Goal: Navigation & Orientation: Understand site structure

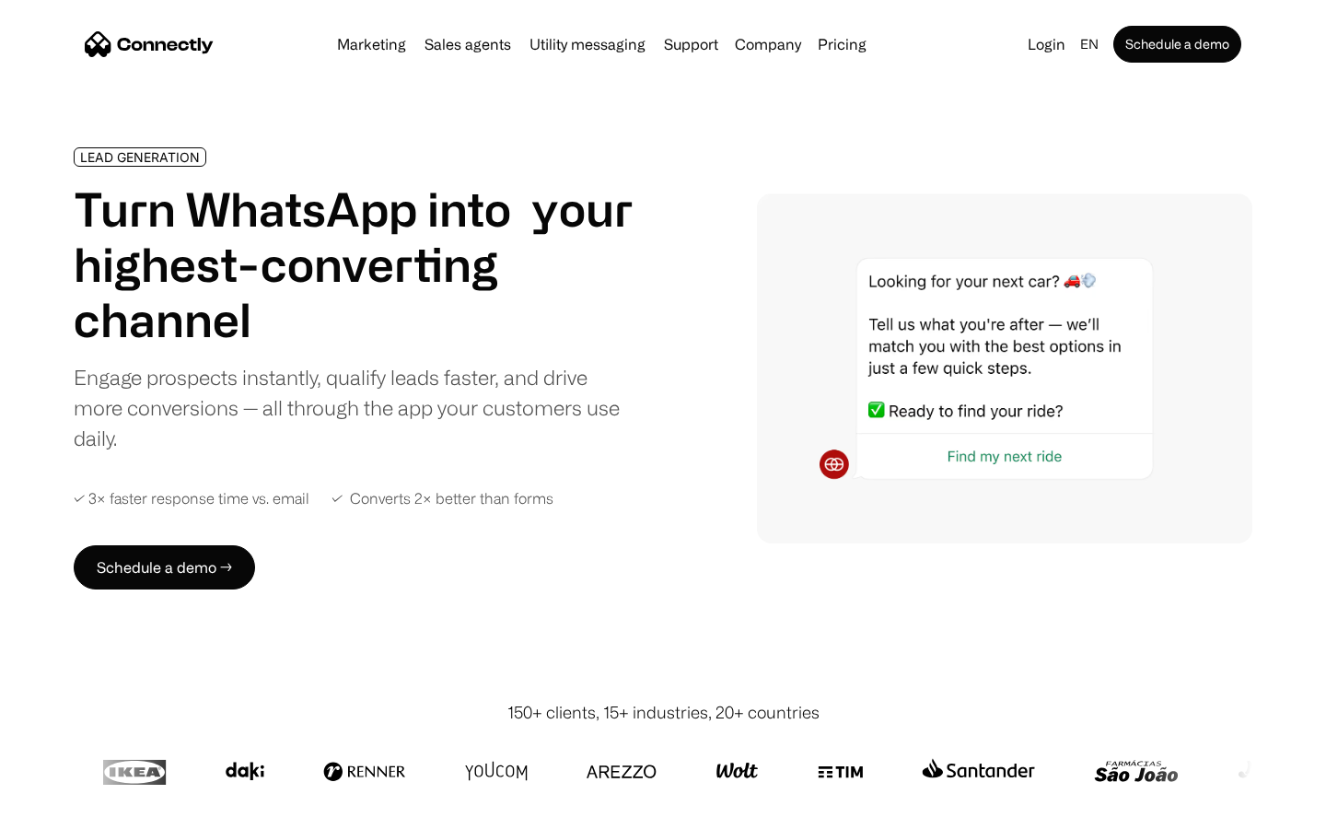
scroll to position [6197, 0]
